Goal: Task Accomplishment & Management: Complete application form

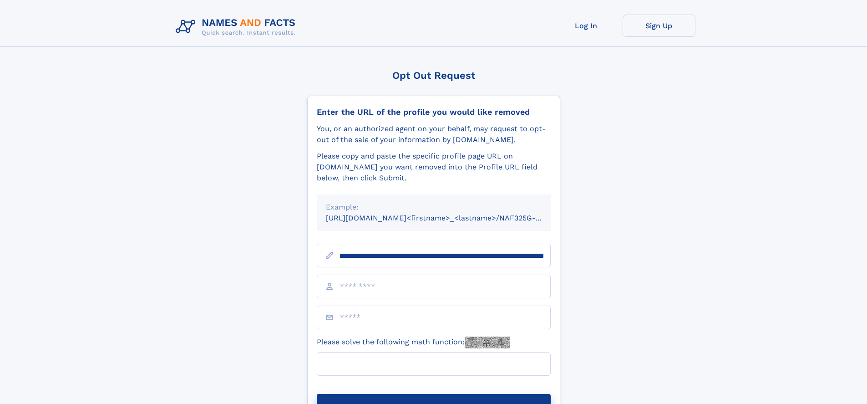
scroll to position [0, 107]
type input "**********"
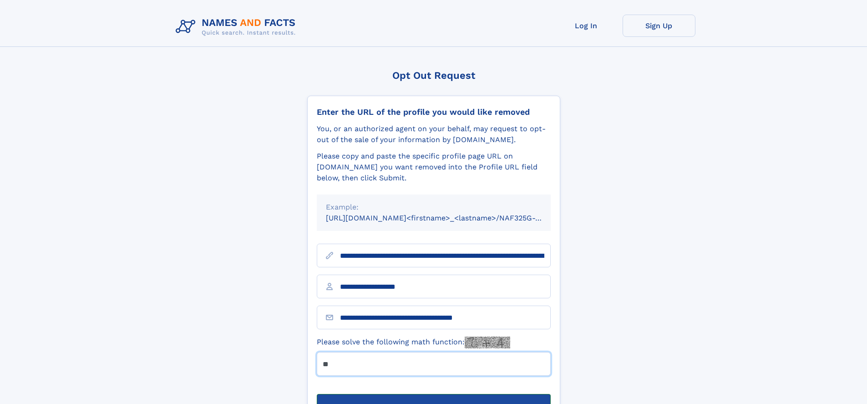
type input "**"
click at [434, 394] on button "Submit Opt Out Request" at bounding box center [434, 408] width 234 height 29
